Goal: Browse casually

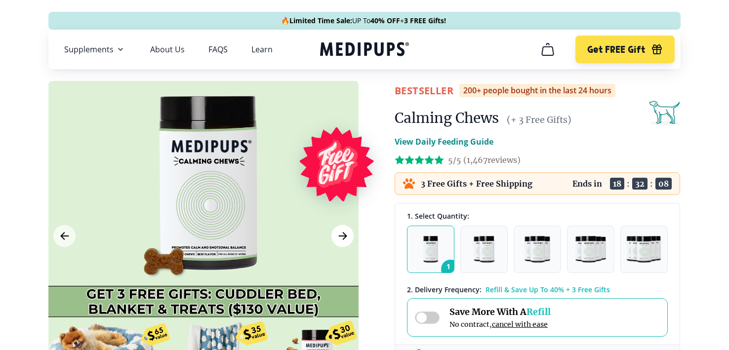
click at [341, 231] on icon "Next Image" at bounding box center [343, 236] width 12 height 12
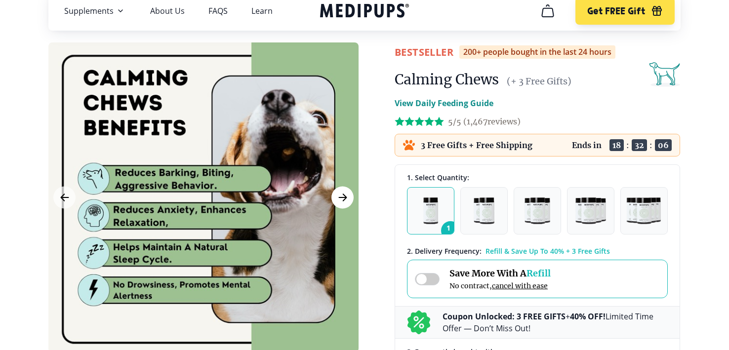
scroll to position [43, 0]
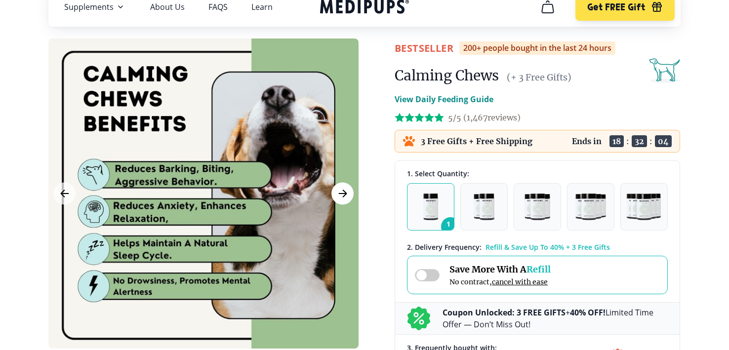
click at [345, 188] on icon "Next Image" at bounding box center [343, 194] width 12 height 12
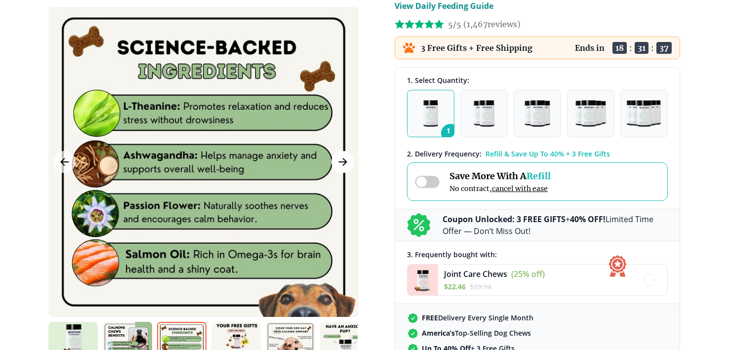
scroll to position [154, 0]
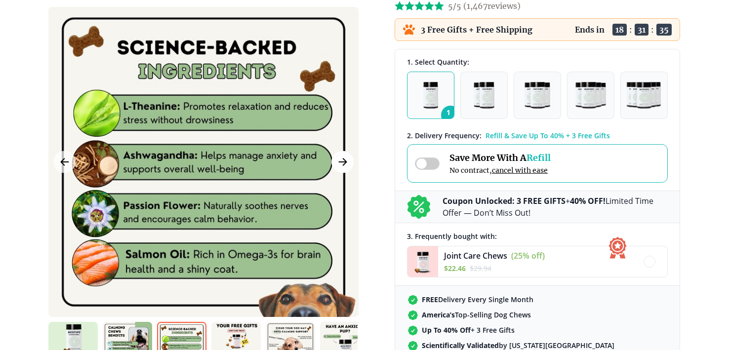
click at [348, 169] on button "Next Image" at bounding box center [343, 162] width 22 height 22
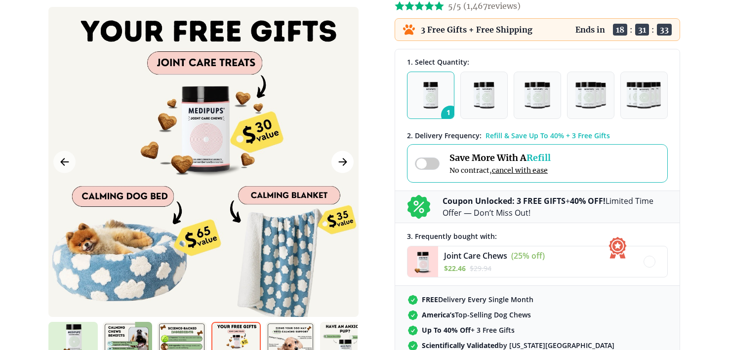
click at [338, 162] on icon "Next Image" at bounding box center [343, 162] width 12 height 12
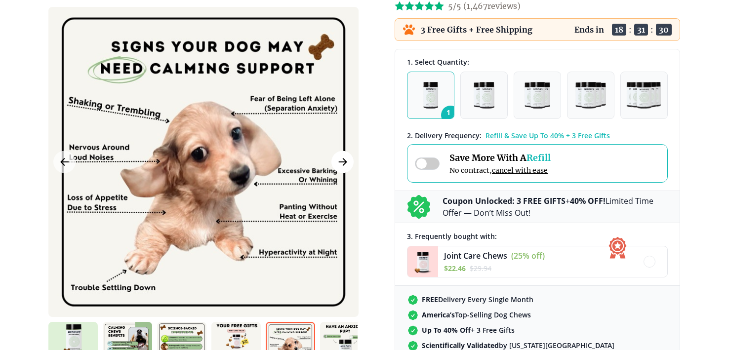
click at [338, 162] on icon "Next Image" at bounding box center [343, 162] width 12 height 12
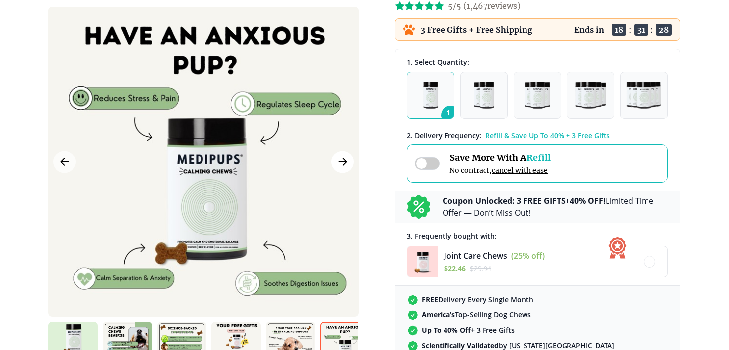
click at [338, 162] on icon "Next Image" at bounding box center [343, 162] width 12 height 12
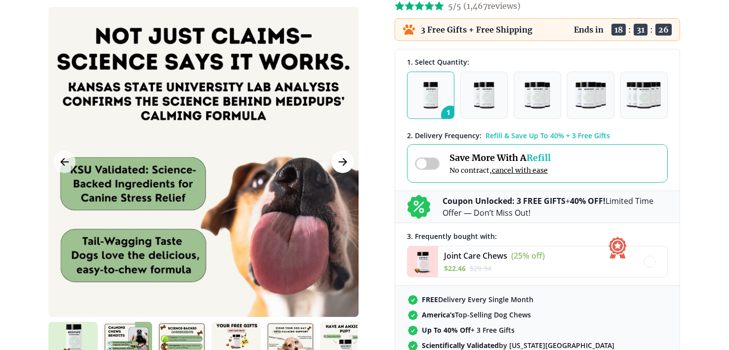
click at [338, 162] on icon "Next Image" at bounding box center [343, 162] width 12 height 12
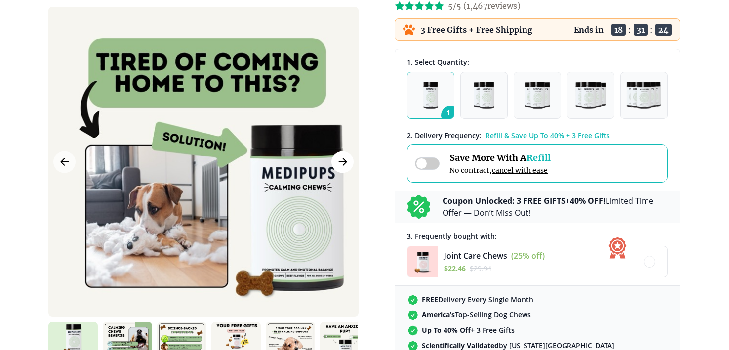
click at [338, 162] on icon "Next Image" at bounding box center [343, 162] width 12 height 12
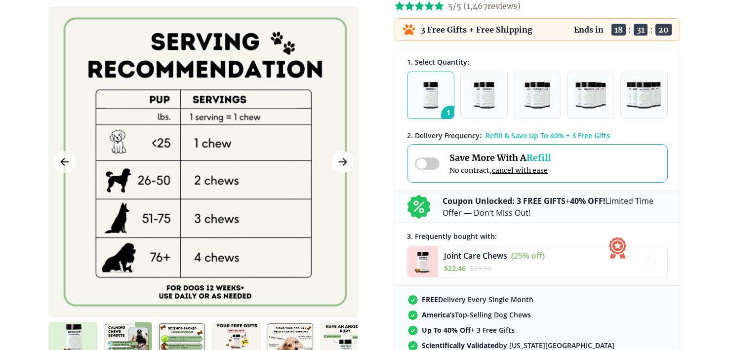
click at [338, 162] on icon "Next Image" at bounding box center [343, 162] width 12 height 12
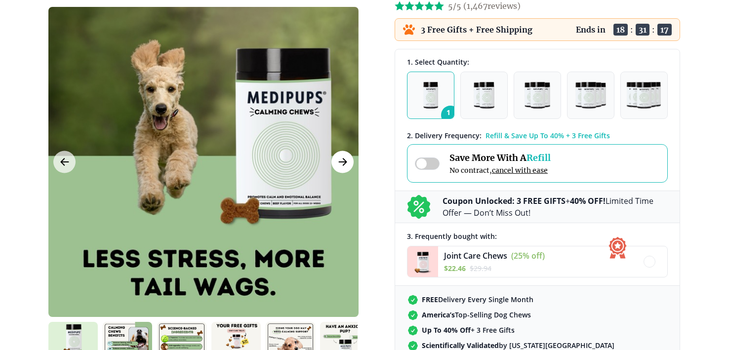
click at [338, 162] on icon "Next Image" at bounding box center [343, 162] width 12 height 12
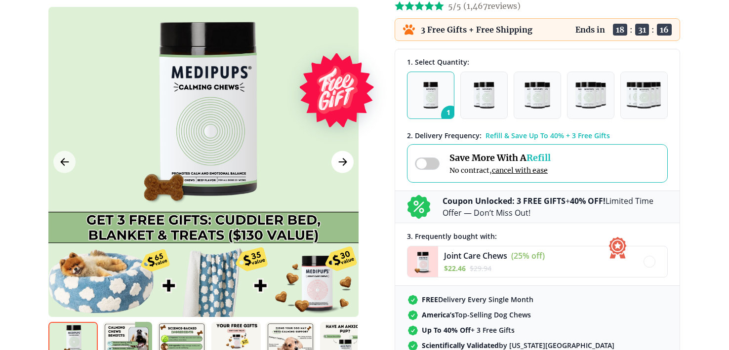
click at [338, 162] on icon "Next Image" at bounding box center [343, 162] width 12 height 12
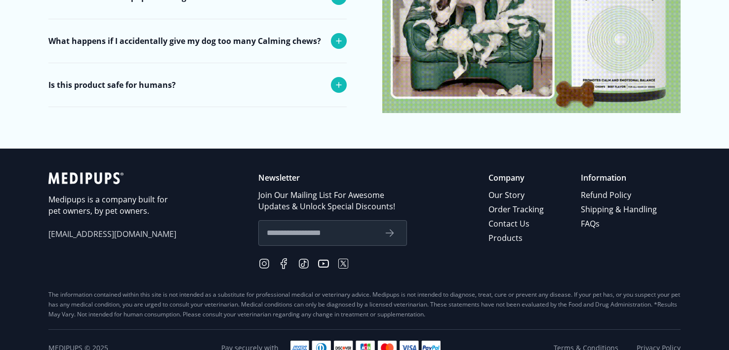
scroll to position [4066, 0]
